Goal: Task Accomplishment & Management: Use online tool/utility

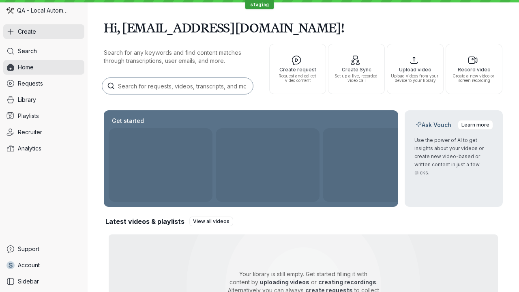
click at [44, 32] on button "Create" at bounding box center [43, 31] width 81 height 15
